Goal: Task Accomplishment & Management: Manage account settings

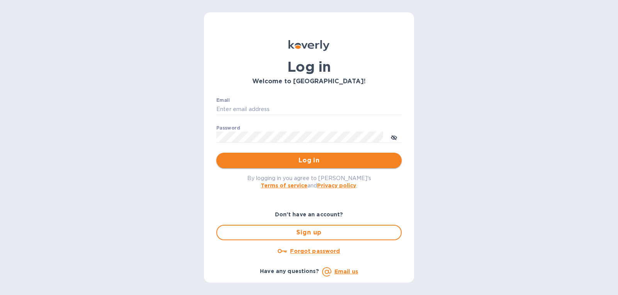
type input "[EMAIL_ADDRESS][DOMAIN_NAME]"
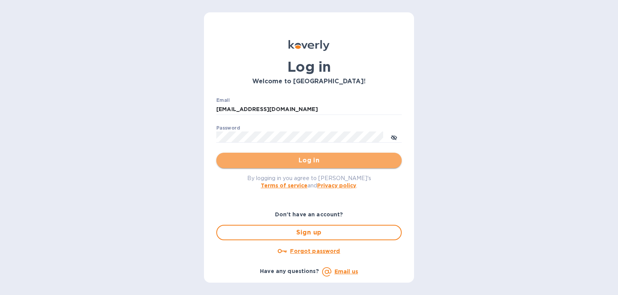
click at [290, 162] on span "Log in" at bounding box center [308, 160] width 173 height 9
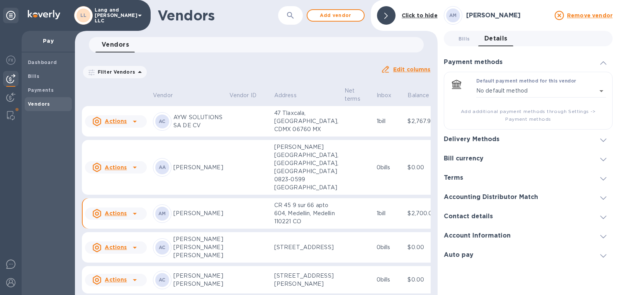
click at [190, 130] on p "AYW SOLUTIONS SA DE CV" at bounding box center [198, 122] width 50 height 16
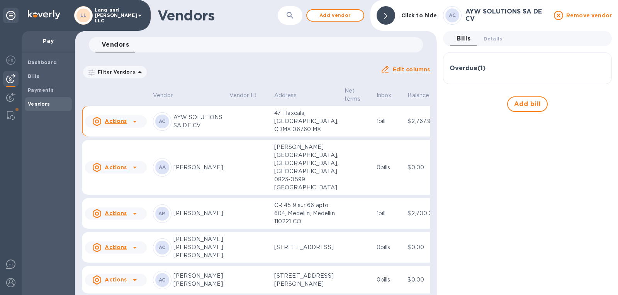
drag, startPoint x: 494, startPoint y: 39, endPoint x: 500, endPoint y: 48, distance: 10.7
click at [494, 39] on span "Details 0" at bounding box center [492, 39] width 19 height 8
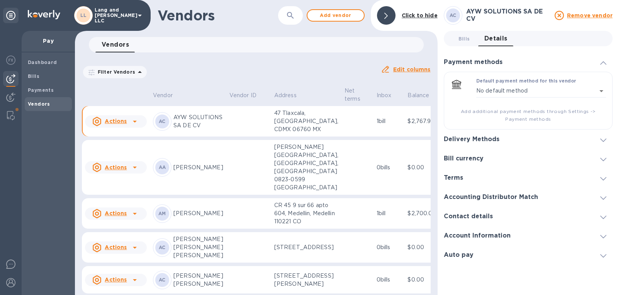
click at [512, 141] on div "Delivery Methods" at bounding box center [528, 139] width 169 height 19
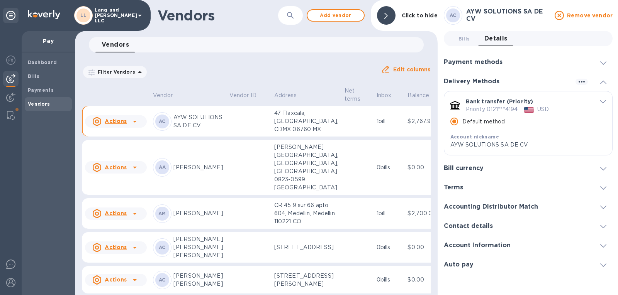
drag, startPoint x: 158, startPoint y: 59, endPoint x: 166, endPoint y: 78, distance: 21.4
click at [158, 58] on div "Filter Vendors Auto pay: All Edit columns" at bounding box center [256, 69] width 355 height 27
click at [388, 15] on div at bounding box center [386, 15] width 19 height 19
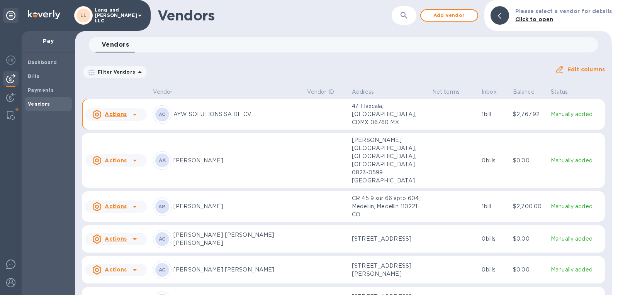
click at [501, 17] on icon at bounding box center [499, 16] width 3 height 6
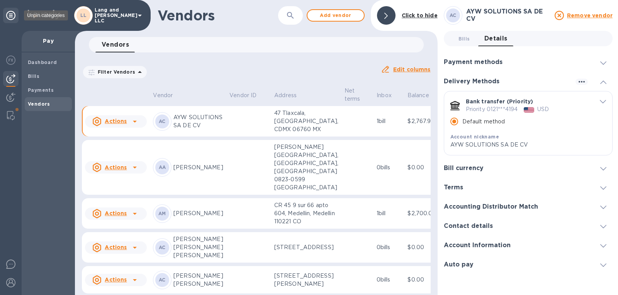
click at [11, 16] on icon at bounding box center [10, 15] width 9 height 9
click at [10, 95] on img at bounding box center [10, 97] width 9 height 9
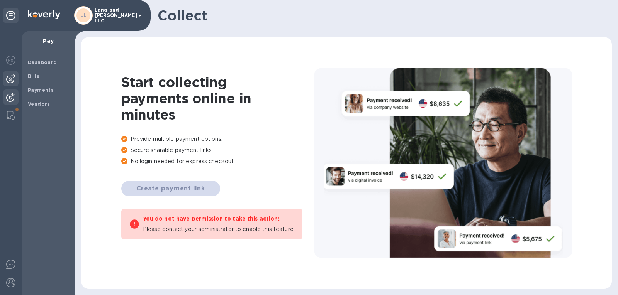
click at [14, 77] on img at bounding box center [10, 78] width 9 height 9
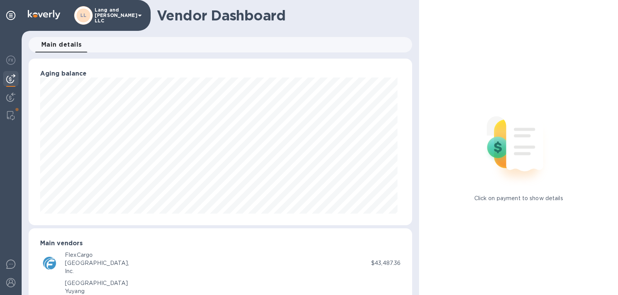
scroll to position [385974, 385795]
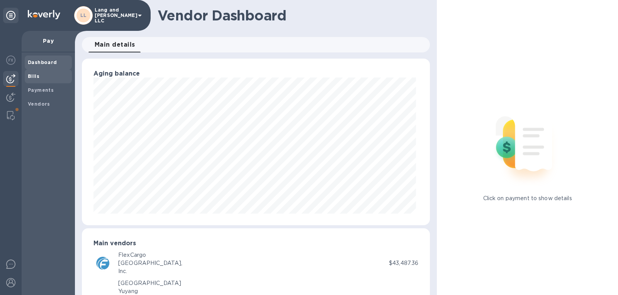
click at [37, 78] on b "Bills" at bounding box center [34, 76] width 12 height 6
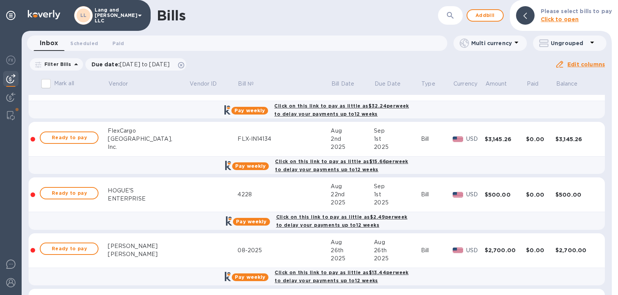
scroll to position [270, 0]
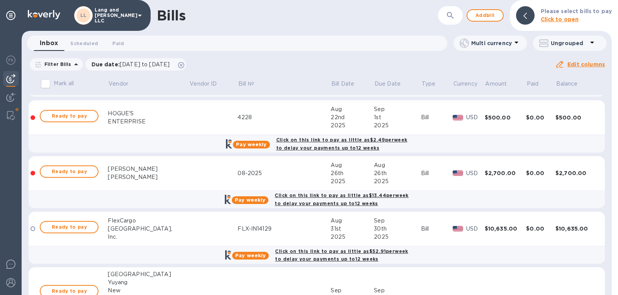
click at [137, 120] on div "ENTERPRISE" at bounding box center [148, 122] width 81 height 8
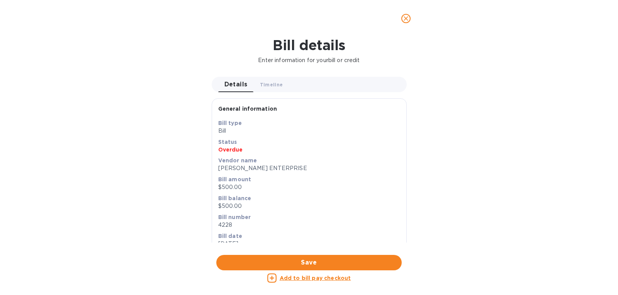
scroll to position [167, 381]
click at [406, 20] on icon "close" at bounding box center [406, 19] width 8 height 8
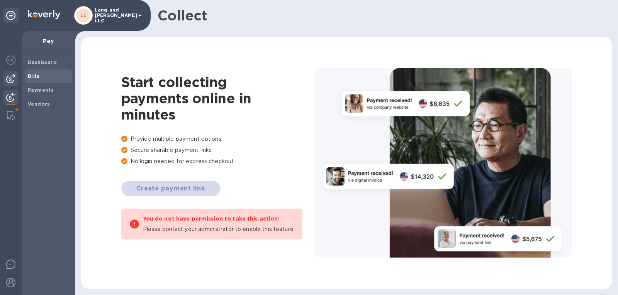
click at [43, 75] on span "Bills" at bounding box center [48, 77] width 41 height 8
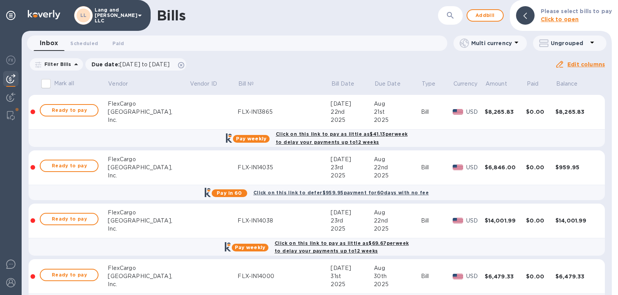
click at [592, 41] on icon at bounding box center [591, 42] width 9 height 9
click at [512, 43] on div at bounding box center [309, 147] width 618 height 295
click at [517, 42] on icon at bounding box center [516, 43] width 4 height 2
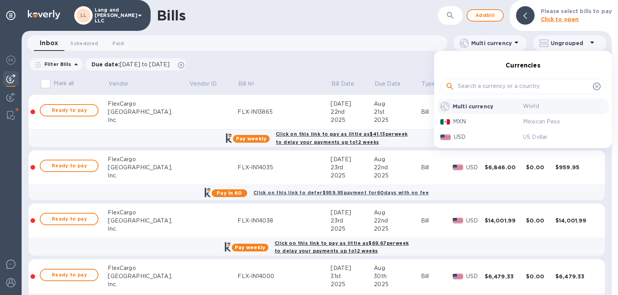
click at [517, 42] on div at bounding box center [309, 147] width 618 height 295
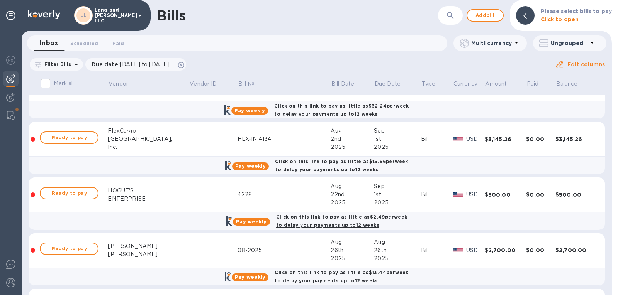
scroll to position [232, 0]
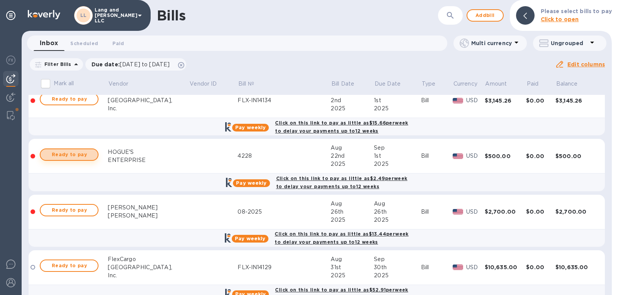
click at [65, 157] on span "Ready to pay" at bounding box center [69, 154] width 45 height 9
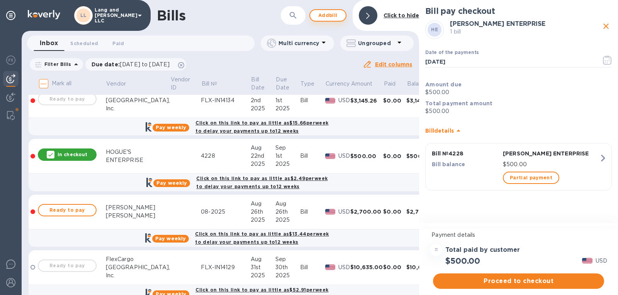
click at [362, 15] on div at bounding box center [368, 15] width 19 height 19
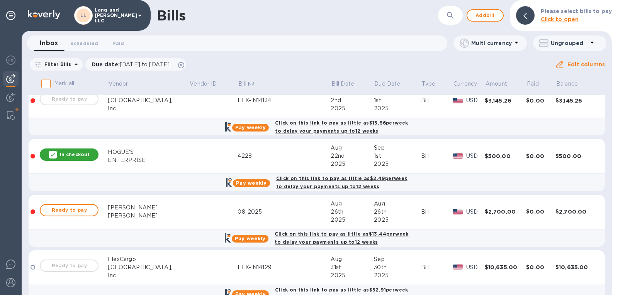
click at [51, 156] on div "In checkout" at bounding box center [69, 155] width 59 height 12
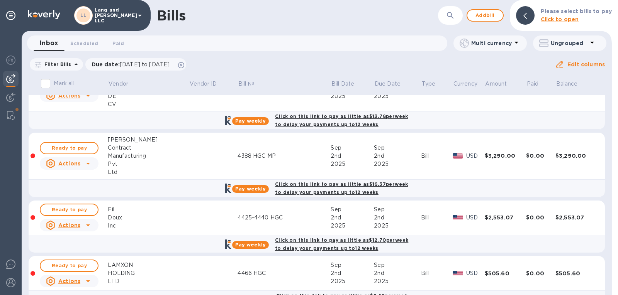
scroll to position [733, 0]
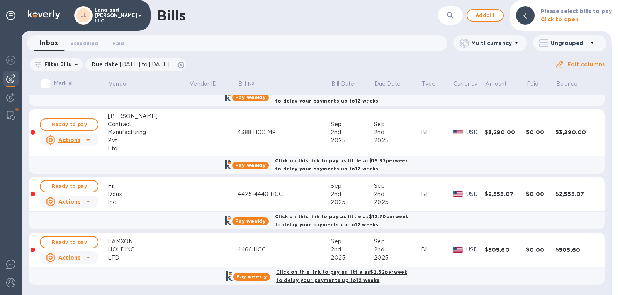
click at [90, 142] on icon at bounding box center [87, 140] width 9 height 9
click at [90, 140] on div at bounding box center [309, 147] width 618 height 295
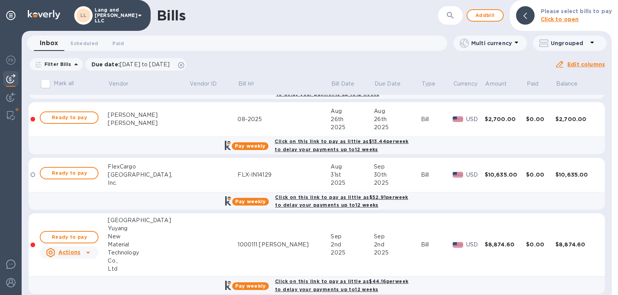
scroll to position [309, 0]
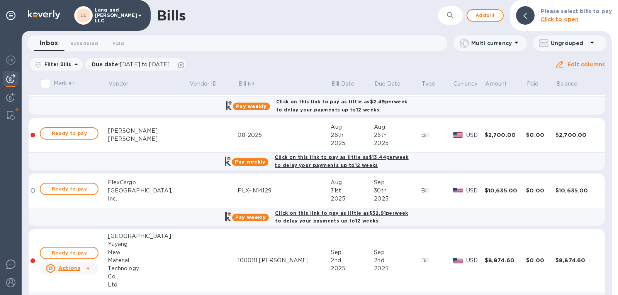
click at [32, 135] on div at bounding box center [33, 135] width 5 height 5
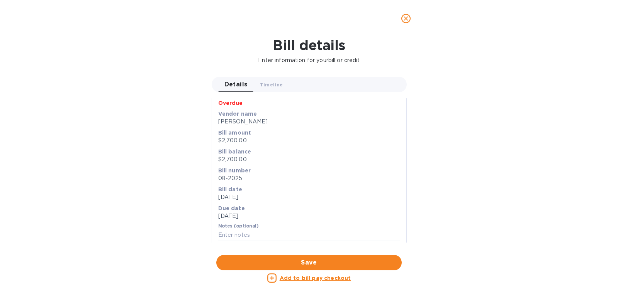
scroll to position [47, 0]
click at [271, 81] on span "Timeline 0" at bounding box center [271, 85] width 23 height 8
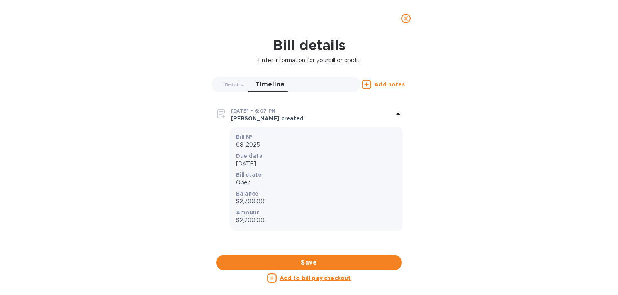
click at [263, 119] on p "[PERSON_NAME] created" at bounding box center [312, 119] width 163 height 8
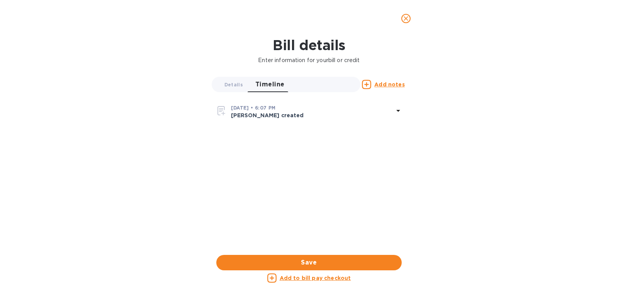
click at [265, 116] on p "[PERSON_NAME] created" at bounding box center [312, 116] width 163 height 8
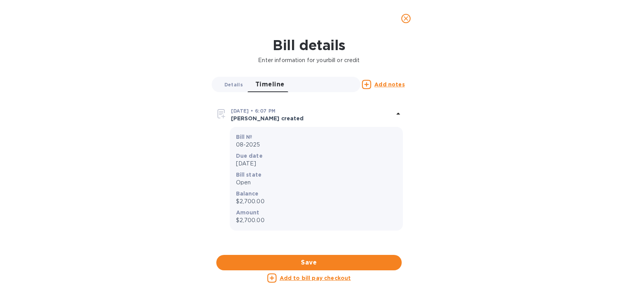
click at [234, 82] on span "Details 0" at bounding box center [233, 85] width 19 height 8
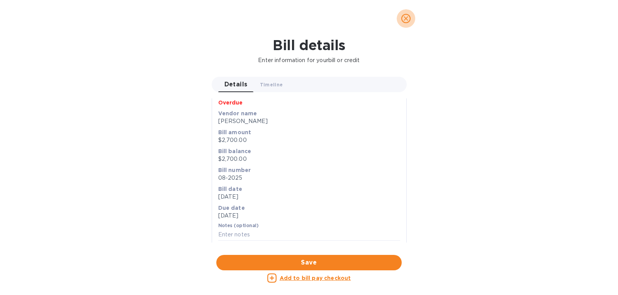
click at [405, 23] on span "close" at bounding box center [405, 18] width 9 height 9
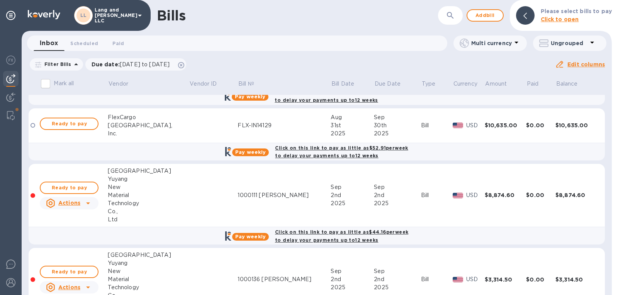
scroll to position [386, 0]
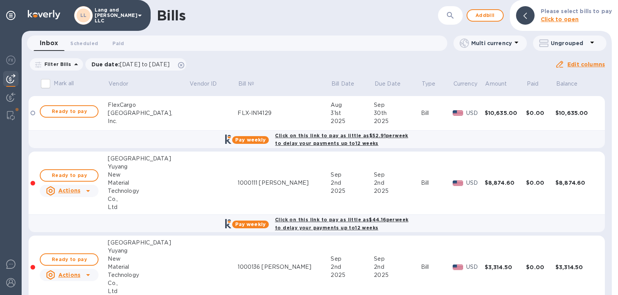
click at [90, 190] on icon at bounding box center [88, 191] width 4 height 2
click at [91, 190] on div at bounding box center [309, 147] width 618 height 295
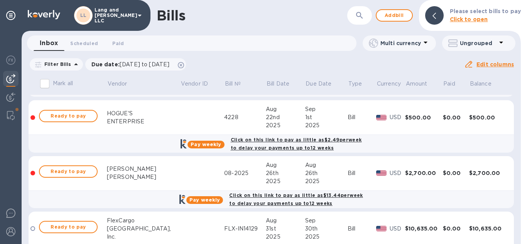
scroll to position [0, 0]
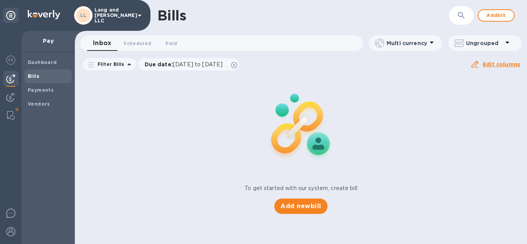
drag, startPoint x: 49, startPoint y: 78, endPoint x: 67, endPoint y: 75, distance: 18.0
click at [49, 78] on span "Bills" at bounding box center [48, 77] width 41 height 8
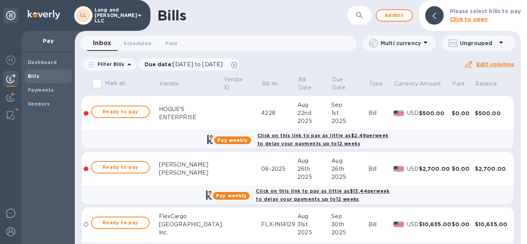
scroll to position [262, 0]
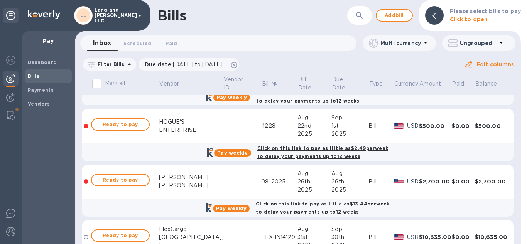
drag, startPoint x: 12, startPoint y: 113, endPoint x: 19, endPoint y: 120, distance: 10.1
click at [12, 113] on img at bounding box center [11, 115] width 8 height 9
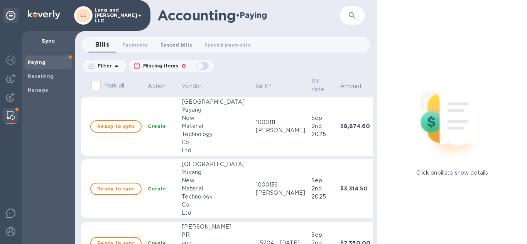
click at [177, 47] on span "Synced bills 0" at bounding box center [177, 45] width 32 height 8
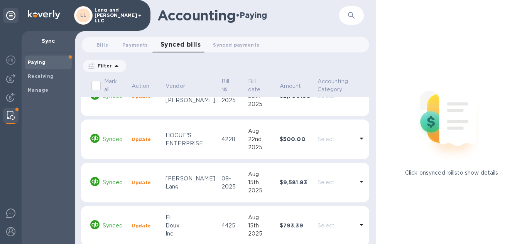
scroll to position [29, 0]
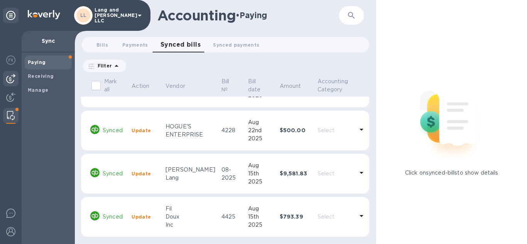
click at [12, 74] on img at bounding box center [10, 78] width 9 height 9
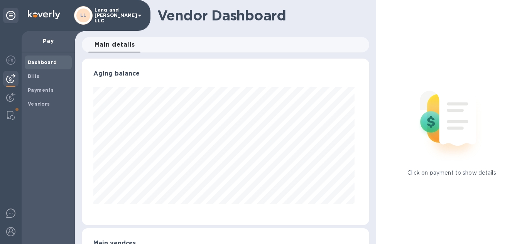
scroll to position [167, 285]
click at [44, 84] on div "Payments" at bounding box center [48, 90] width 47 height 14
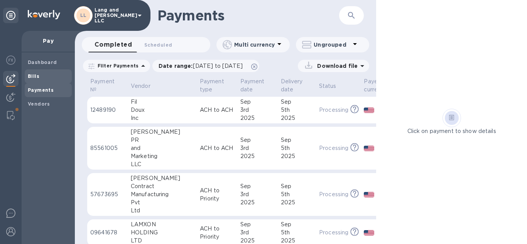
click at [46, 77] on span "Bills" at bounding box center [48, 77] width 41 height 8
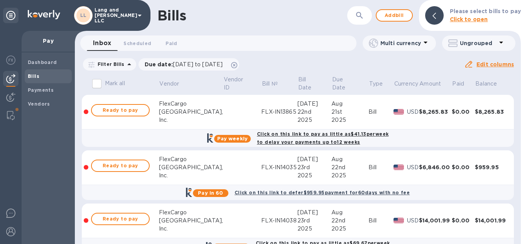
click at [219, 10] on div "Bills" at bounding box center [243, 15] width 171 height 16
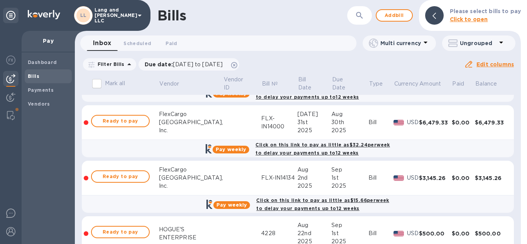
scroll to position [154, 0]
click at [16, 110] on span at bounding box center [17, 109] width 5 height 5
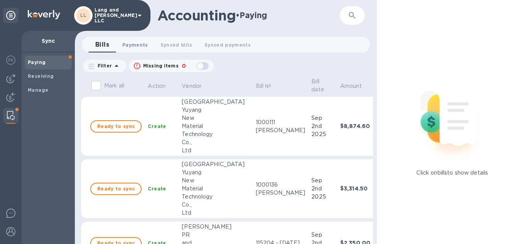
click at [144, 44] on span "Payments 0" at bounding box center [135, 45] width 26 height 8
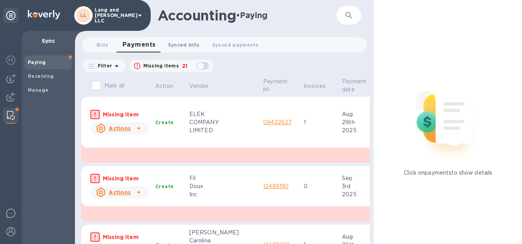
click at [195, 44] on span "Synced bills 0" at bounding box center [184, 45] width 32 height 8
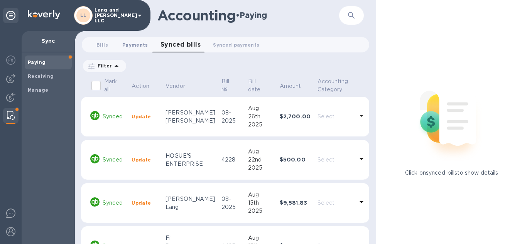
click at [137, 39] on button "Payments 0" at bounding box center [135, 44] width 38 height 15
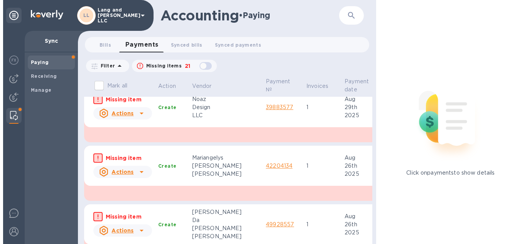
scroll to position [618, 0]
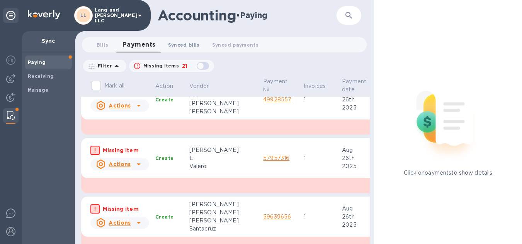
click at [171, 41] on span "Synced bills 0" at bounding box center [184, 45] width 32 height 8
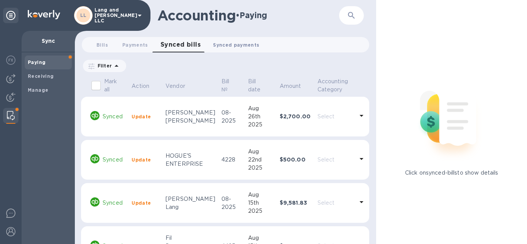
click at [226, 42] on span "Synced payments 0" at bounding box center [236, 45] width 46 height 8
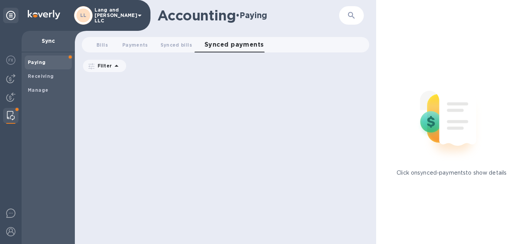
click at [62, 59] on span "Paying" at bounding box center [48, 63] width 41 height 8
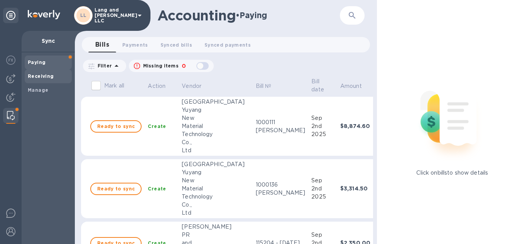
click at [49, 77] on b "Receiving" at bounding box center [41, 76] width 26 height 6
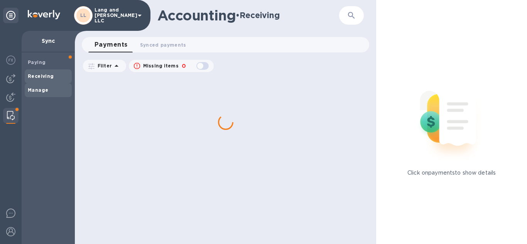
click at [46, 87] on b "Manage" at bounding box center [38, 90] width 20 height 6
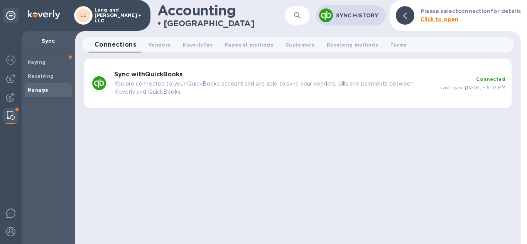
click at [141, 74] on b "Sync with QuickBooks" at bounding box center [148, 74] width 68 height 7
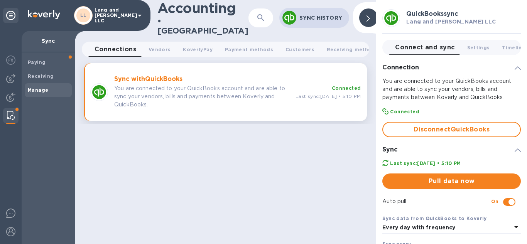
drag, startPoint x: 277, startPoint y: 196, endPoint x: 356, endPoint y: 68, distance: 150.5
click at [279, 191] on div "Accounting • Manage ​ Sync History Connections 0 Vendors 0 KoverlyPay 0 Payment…" at bounding box center [226, 122] width 302 height 244
click at [367, 17] on icon at bounding box center [368, 18] width 3 height 6
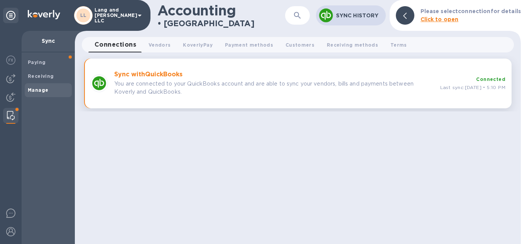
click at [124, 43] on span "Connections 0" at bounding box center [116, 44] width 42 height 11
click at [147, 46] on button "Vendors 0" at bounding box center [159, 44] width 34 height 15
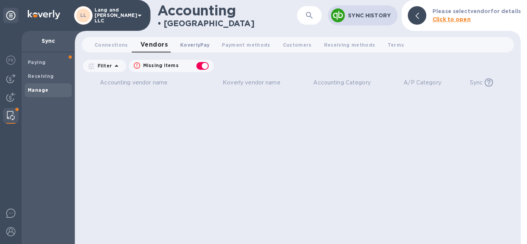
click at [175, 42] on button "KoverlyPay 0" at bounding box center [195, 44] width 42 height 15
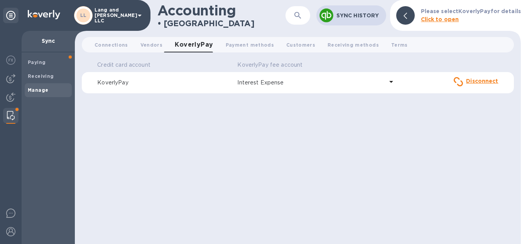
click at [267, 80] on p "Interest Expense" at bounding box center [310, 83] width 146 height 8
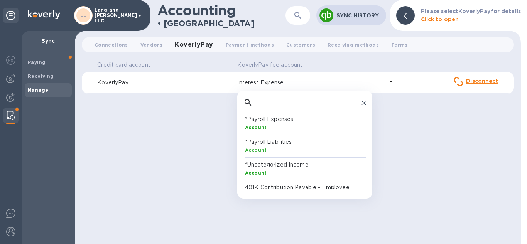
scroll to position [71, 120]
click at [202, 109] on div "Credit card account KoverlyPay fee account KoverlyPay Interest Expense ​ *Payro…" at bounding box center [298, 152] width 432 height 186
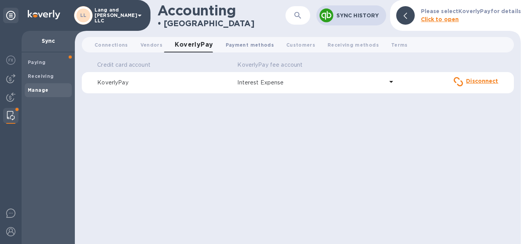
click at [228, 43] on span "Payment methods 0" at bounding box center [250, 45] width 48 height 8
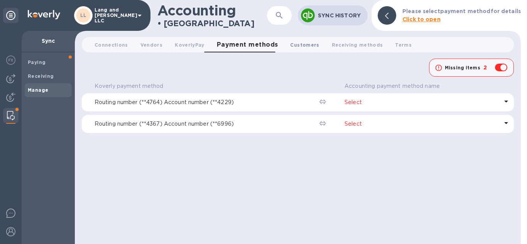
click at [290, 44] on span "Customers 0" at bounding box center [304, 45] width 29 height 8
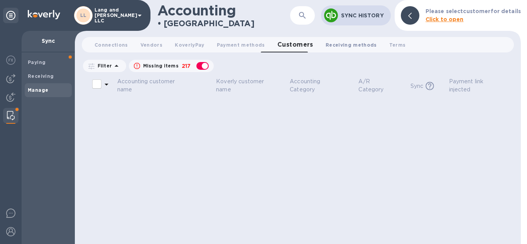
click at [348, 46] on span "Receiving methods 0" at bounding box center [351, 45] width 51 height 8
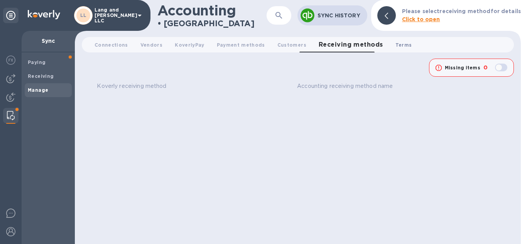
click at [396, 45] on span "Terms 0" at bounding box center [404, 45] width 17 height 8
click at [390, 45] on button "Terms 0" at bounding box center [404, 44] width 29 height 15
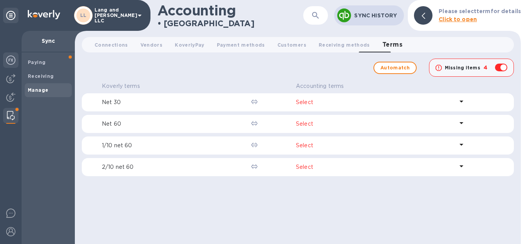
click at [12, 58] on img at bounding box center [10, 60] width 9 height 9
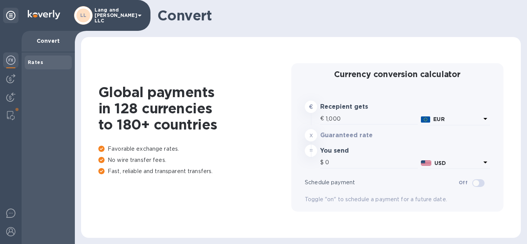
type input "1,170.86"
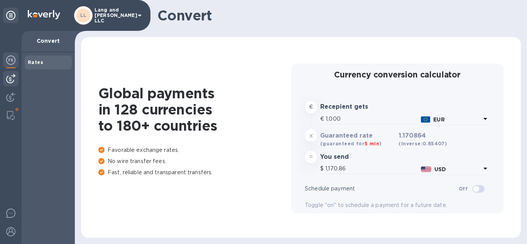
click at [11, 80] on img at bounding box center [10, 78] width 9 height 9
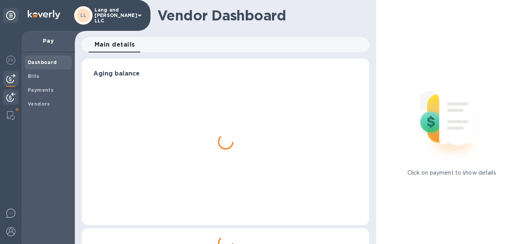
click at [11, 90] on div at bounding box center [10, 98] width 15 height 17
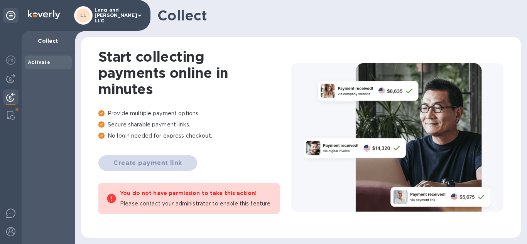
click at [141, 13] on icon at bounding box center [139, 15] width 9 height 9
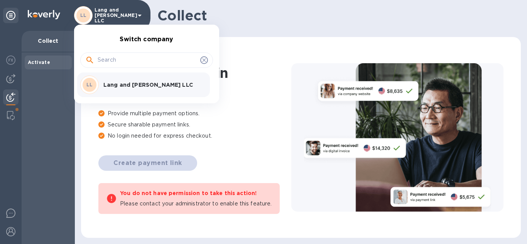
click at [141, 13] on div at bounding box center [263, 122] width 527 height 244
